Goal: Find specific page/section: Find specific page/section

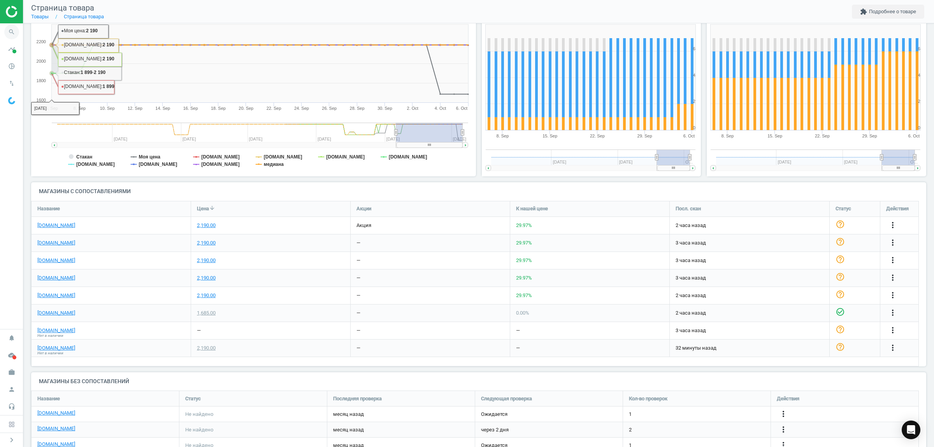
click at [9, 29] on icon "search" at bounding box center [11, 32] width 15 height 15
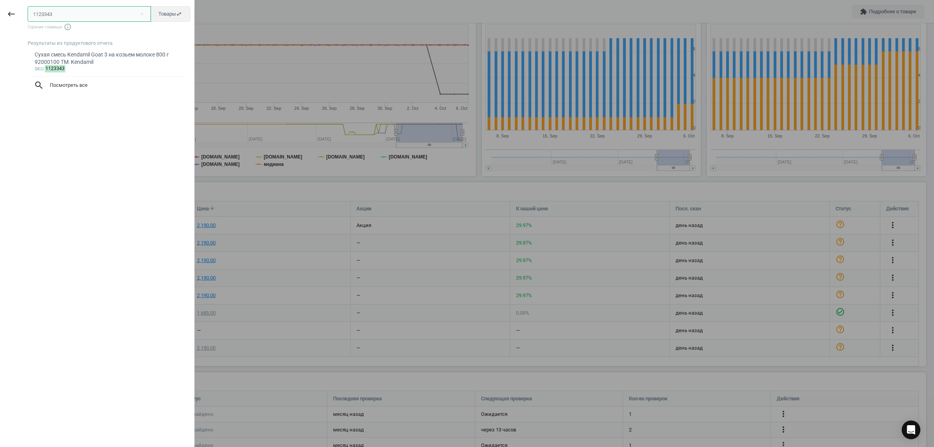
click at [57, 11] on input "1123343" at bounding box center [89, 14] width 123 height 16
paste input "6122387"
type input "6122387"
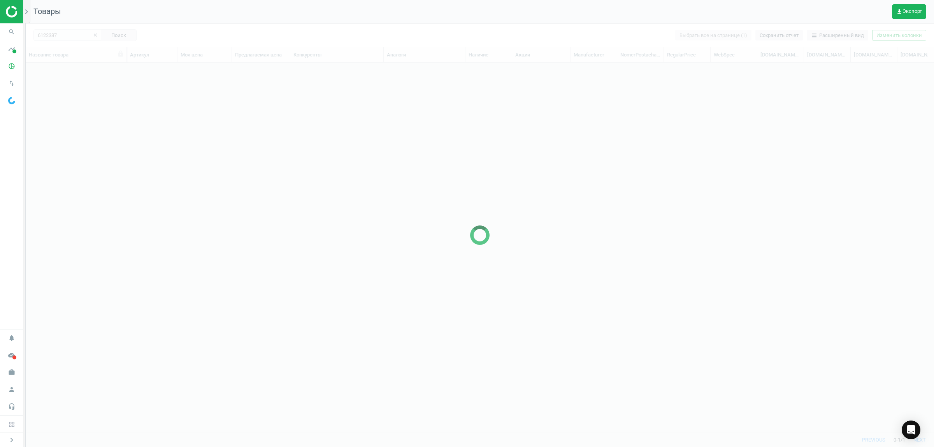
scroll to position [355, 901]
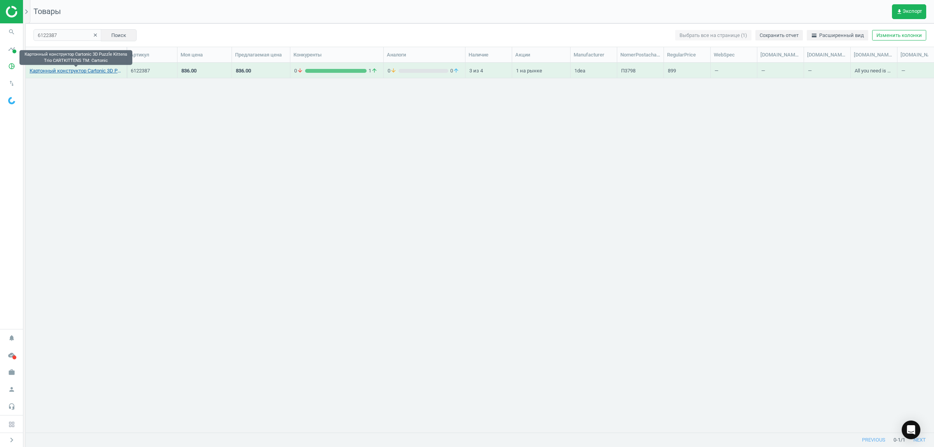
click at [114, 73] on link "Картонный конструктор Cartonic 3D Puzzle Kittens Trio CARTKITTENS TM: Cartonic" at bounding box center [76, 70] width 93 height 7
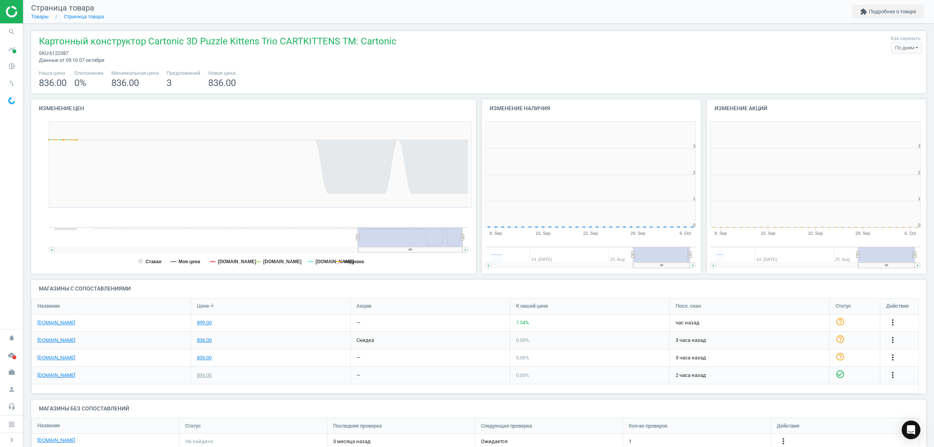
scroll to position [170, 456]
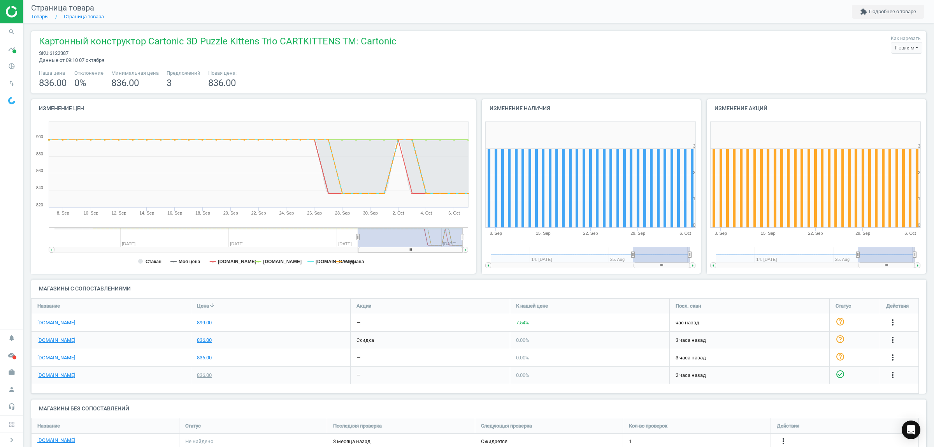
click at [58, 52] on span "6122387" at bounding box center [58, 53] width 19 height 6
copy span "6122387"
